Goal: Download file/media

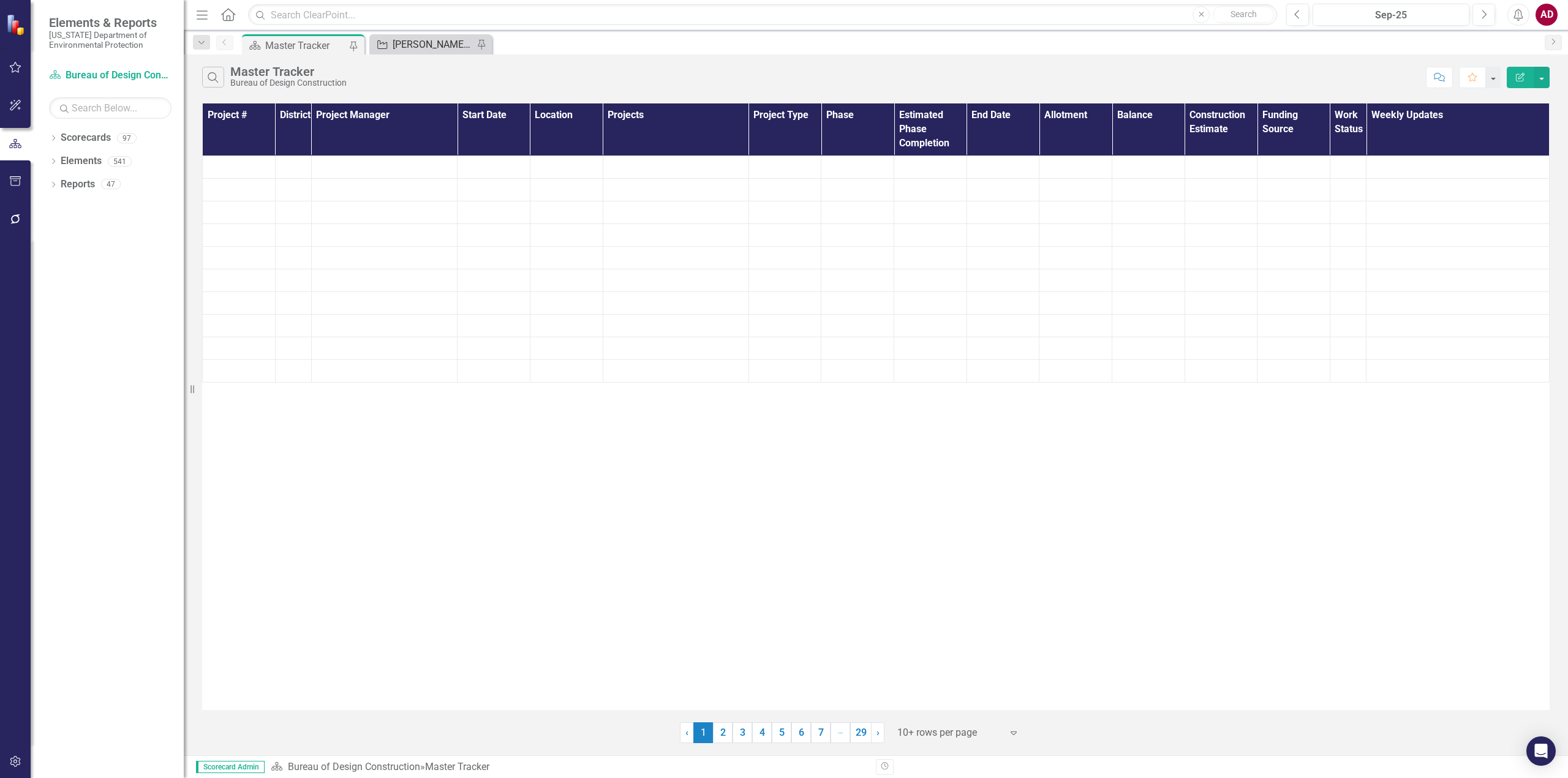
click at [436, 44] on div "[PERSON_NAME]'s Tracker" at bounding box center [433, 43] width 81 height 15
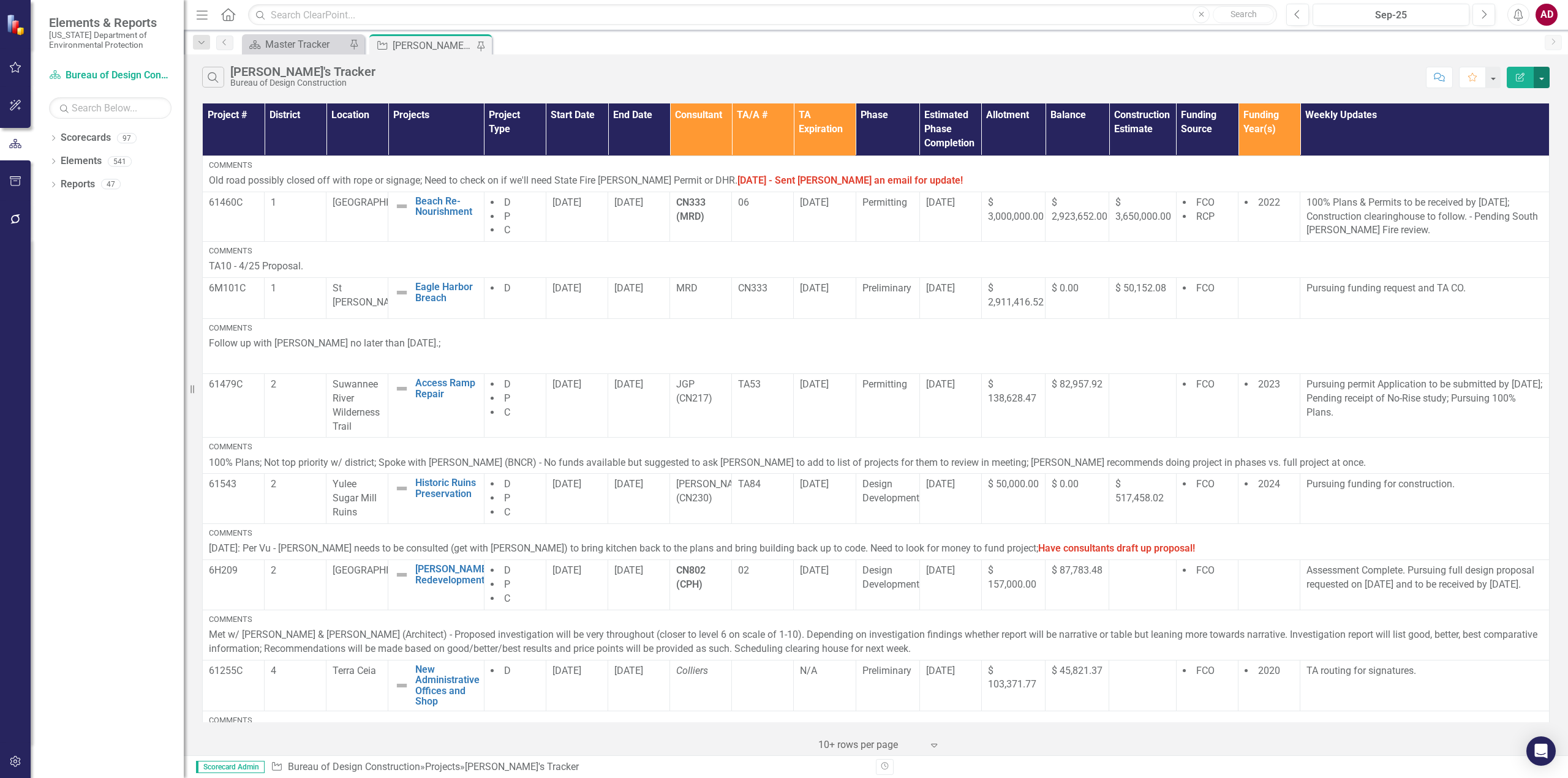
click at [1542, 74] on button "button" at bounding box center [1542, 77] width 16 height 21
click at [1493, 126] on link "PDF Export to PDF" at bounding box center [1501, 124] width 97 height 23
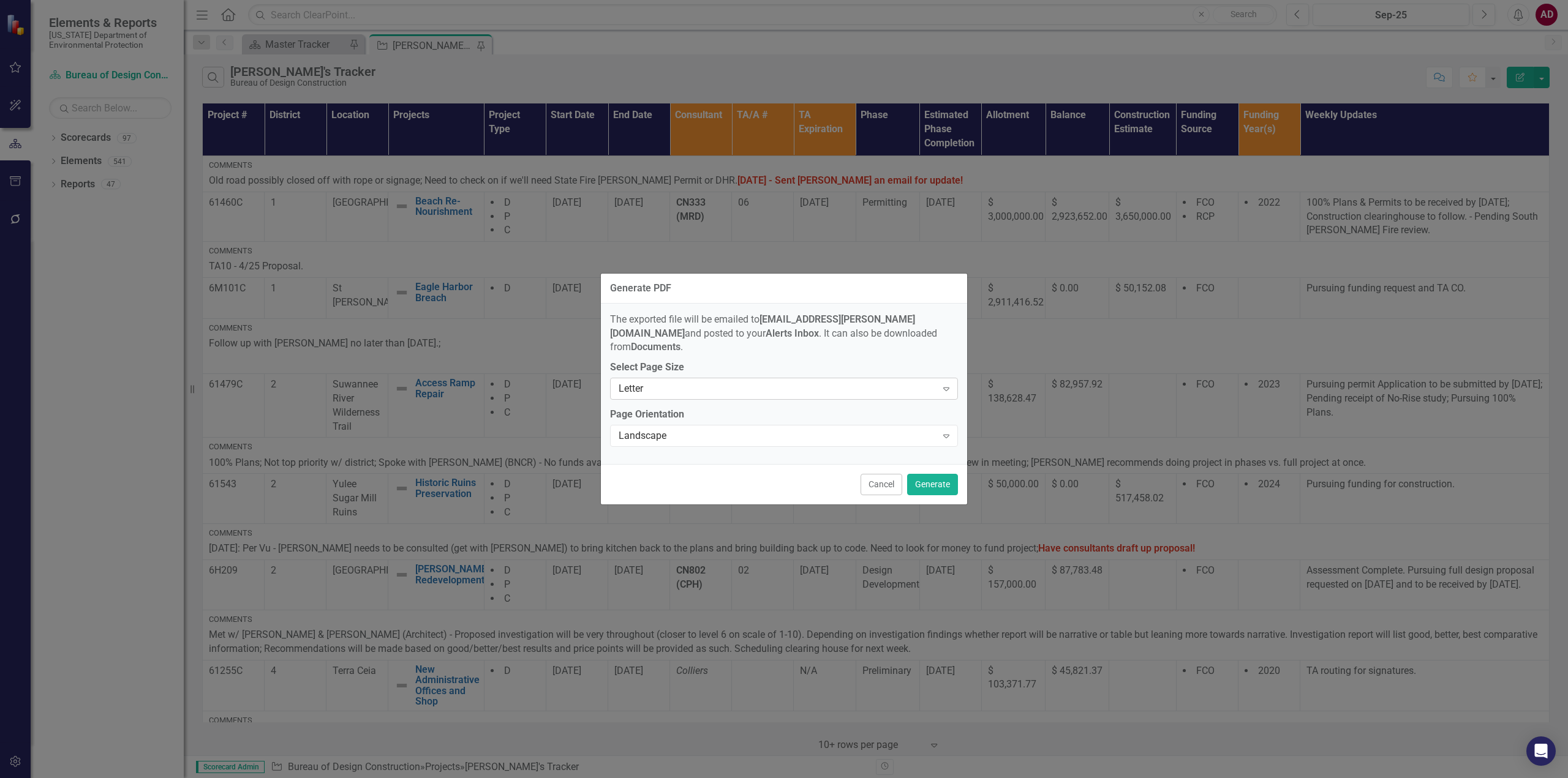
click at [647, 382] on div "Letter" at bounding box center [778, 389] width 318 height 14
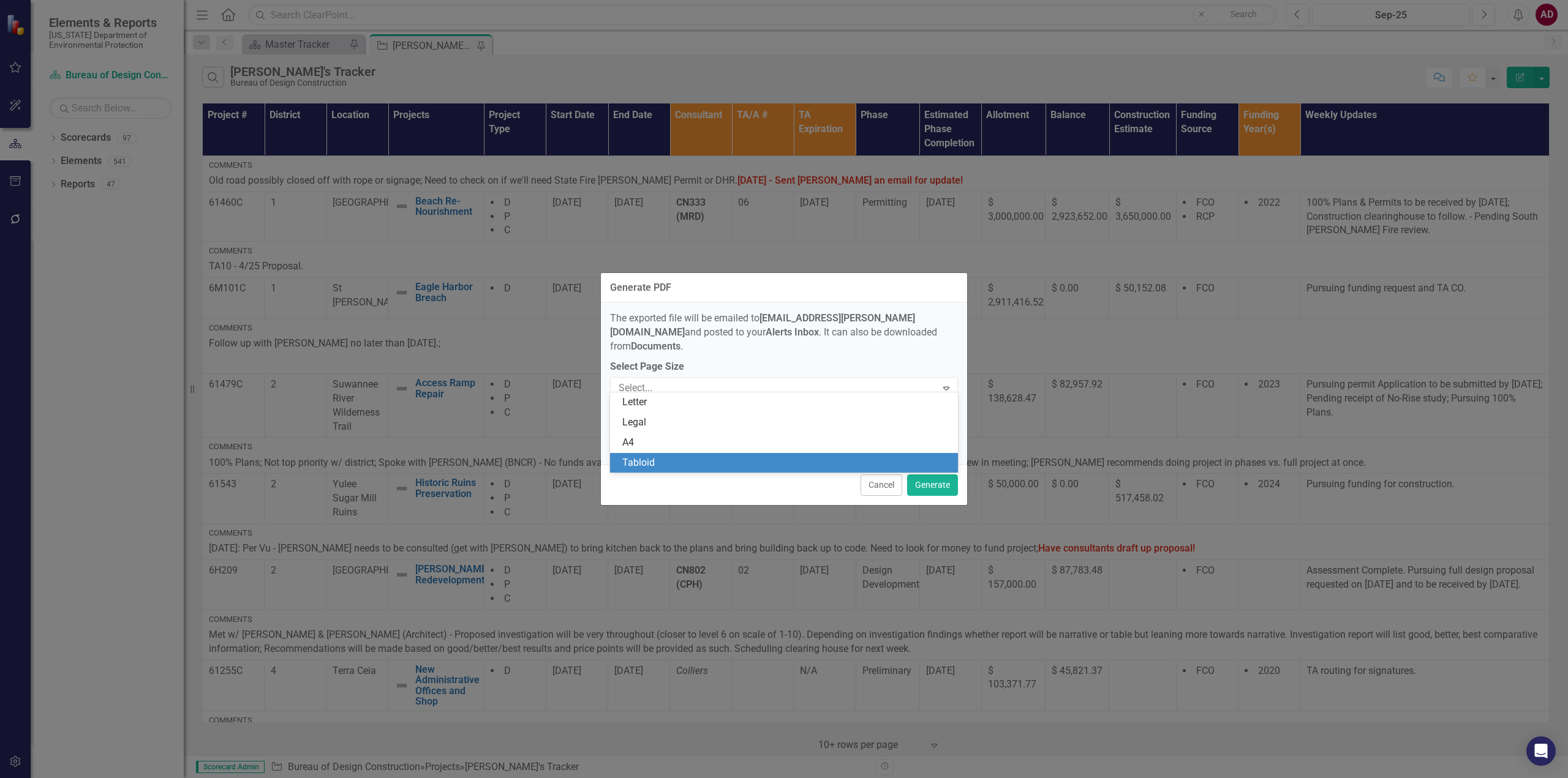
click at [644, 466] on div "Tabloid" at bounding box center [786, 463] width 328 height 14
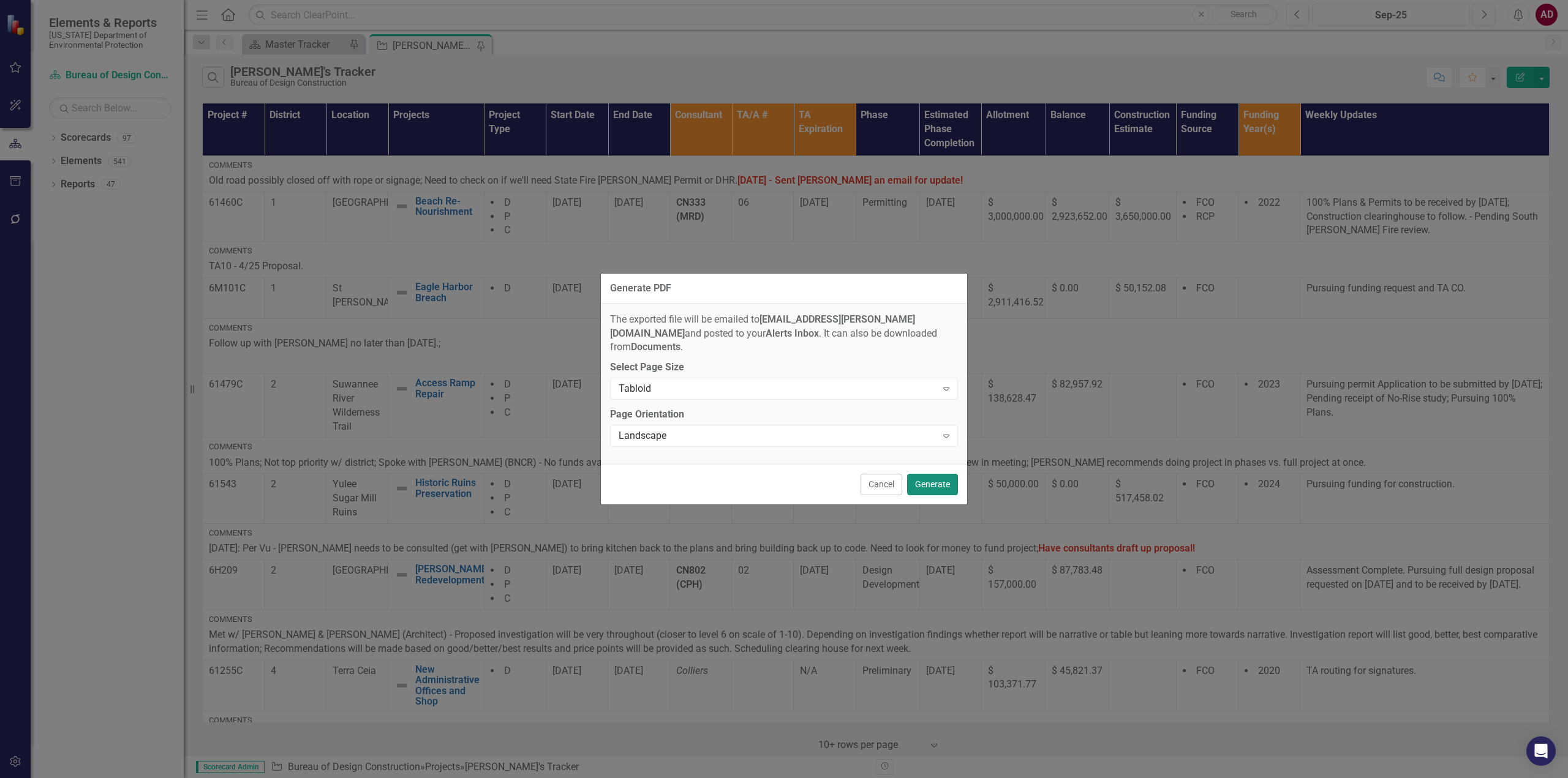
click at [934, 477] on button "Generate" at bounding box center [933, 484] width 51 height 21
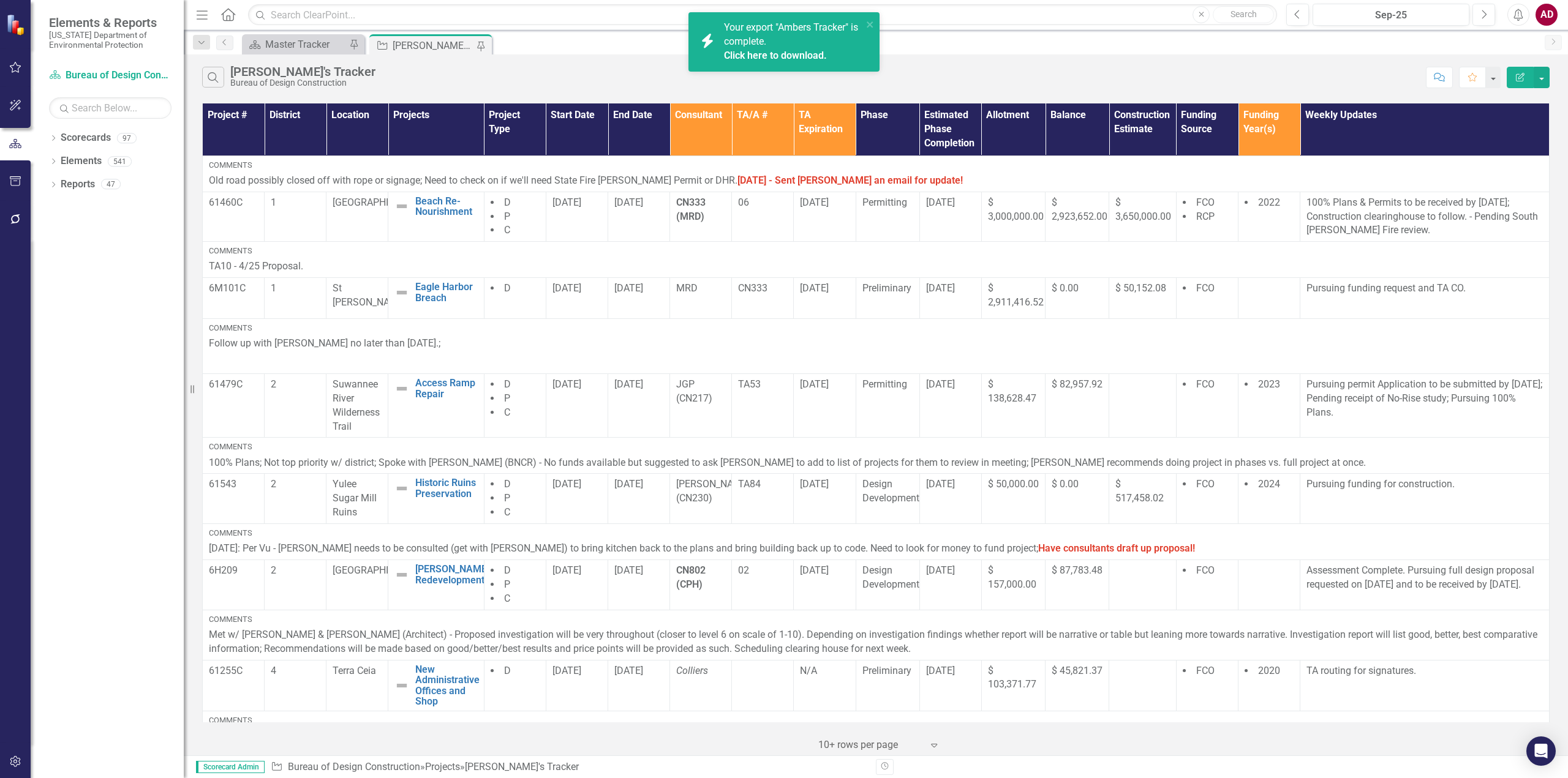
click at [938, 59] on div "Search [PERSON_NAME]'s Tracker Bureau of Design Construction Comment Favorite E…" at bounding box center [876, 74] width 1384 height 40
click at [781, 51] on link "Click here to download." at bounding box center [775, 55] width 103 height 12
